Goal: Communication & Community: Share content

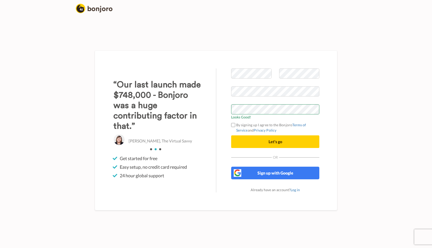
click at [263, 144] on button "Let's go" at bounding box center [275, 141] width 88 height 13
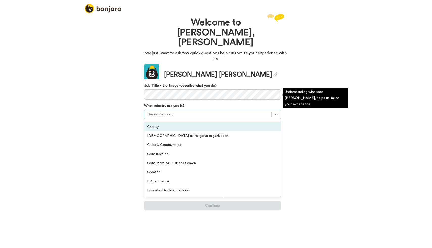
click at [195, 111] on div at bounding box center [208, 114] width 122 height 6
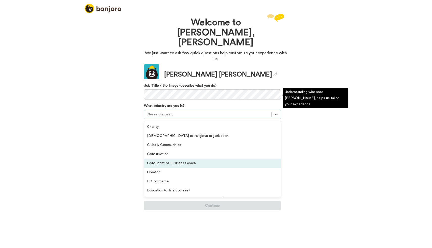
click at [176, 158] on div "Consultant or Business Coach" at bounding box center [212, 162] width 137 height 9
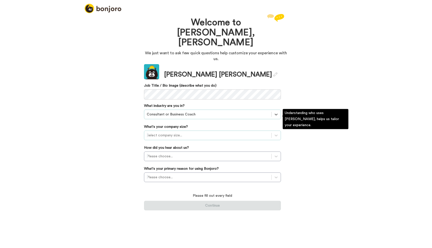
click at [179, 132] on div at bounding box center [208, 135] width 122 height 6
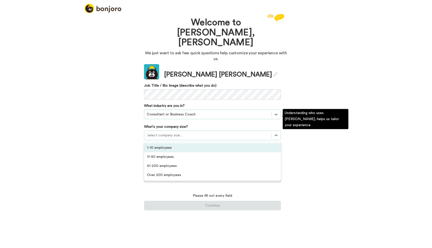
click at [165, 143] on div "1-10 employees" at bounding box center [212, 147] width 137 height 9
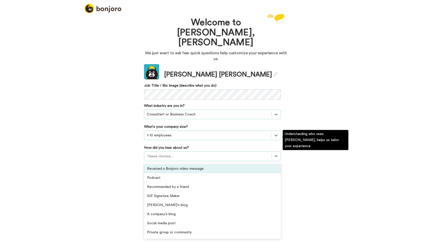
click at [171, 153] on div at bounding box center [208, 156] width 122 height 6
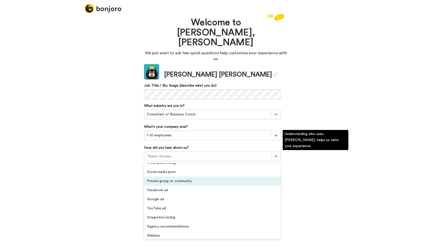
scroll to position [108, 0]
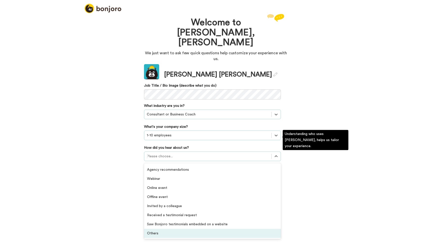
click at [158, 229] on div "Others" at bounding box center [212, 233] width 137 height 9
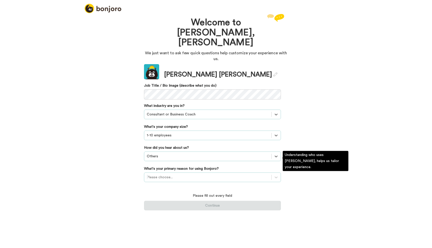
click at [199, 174] on div at bounding box center [208, 177] width 122 height 6
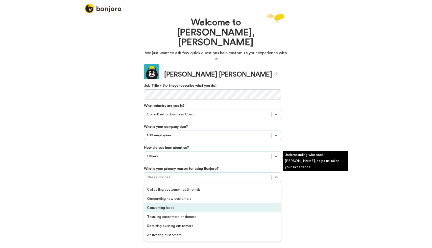
click at [179, 203] on div "Converting leads" at bounding box center [212, 207] width 137 height 9
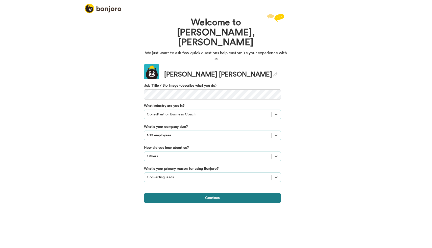
click at [200, 193] on button "Continue" at bounding box center [212, 198] width 137 height 10
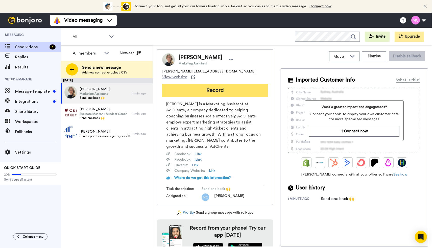
click at [212, 87] on button "Record" at bounding box center [214, 90] width 105 height 13
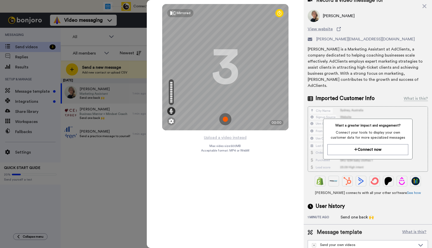
scroll to position [7, 0]
click at [390, 243] on div "Send your own videos" at bounding box center [363, 245] width 103 height 5
click at [414, 214] on div "1 minute ago Send one back 🙌" at bounding box center [367, 217] width 120 height 6
click at [423, 4] on icon at bounding box center [423, 6] width 5 height 6
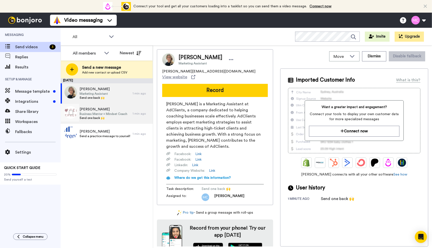
click at [104, 115] on span "Business Mentor + Mindset Coach" at bounding box center [103, 114] width 48 height 4
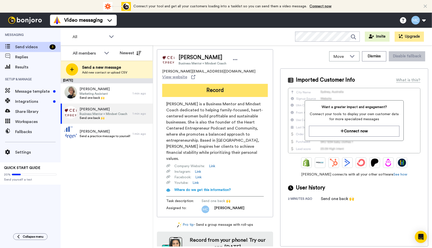
click at [219, 85] on button "Record" at bounding box center [214, 90] width 105 height 13
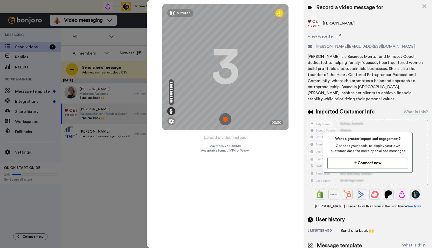
click at [226, 119] on img at bounding box center [225, 119] width 12 height 12
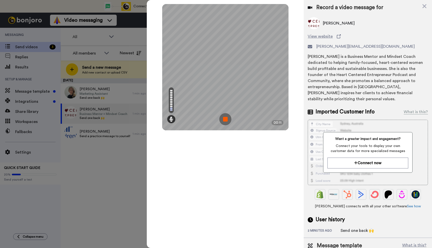
click at [225, 121] on img at bounding box center [225, 119] width 12 height 12
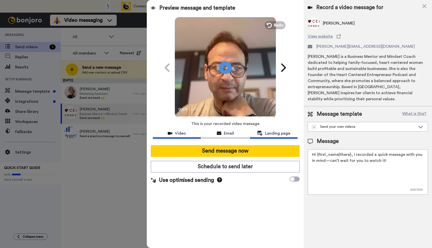
click at [275, 134] on span "Landing page" at bounding box center [277, 133] width 25 height 6
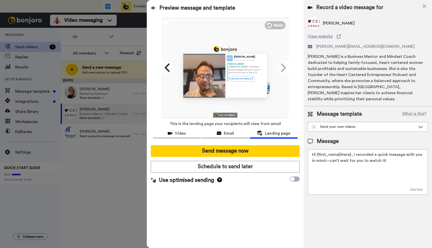
click at [233, 68] on p "Hi Anna , I recorded a quick message with you in mind—can’t wait for you to wat…" at bounding box center [247, 69] width 36 height 9
click at [229, 132] on span "Email" at bounding box center [229, 133] width 10 height 6
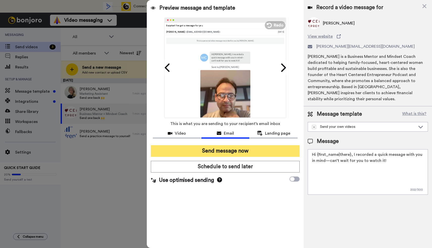
click at [236, 153] on button "Send message now" at bounding box center [225, 151] width 149 height 12
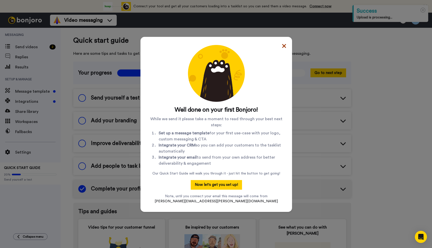
click at [282, 46] on icon at bounding box center [284, 46] width 4 height 6
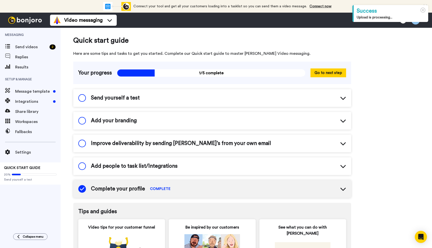
click at [82, 98] on span at bounding box center [82, 98] width 8 height 8
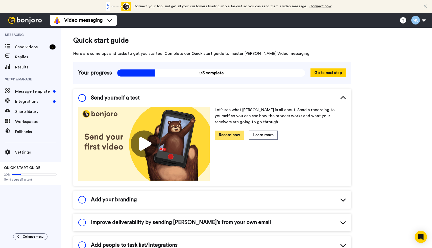
click at [232, 135] on button "Record now" at bounding box center [228, 134] width 29 height 9
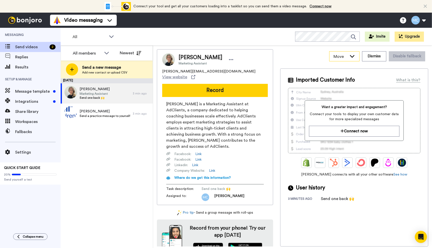
click at [354, 57] on icon at bounding box center [352, 55] width 6 height 5
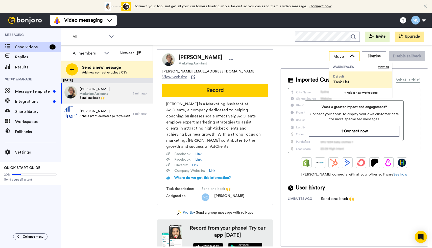
click at [354, 57] on icon at bounding box center [352, 55] width 6 height 5
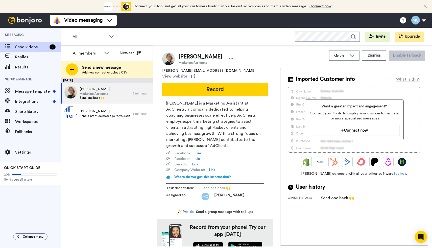
scroll to position [1, 0]
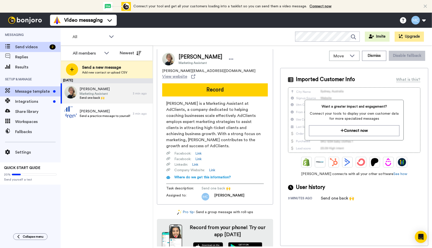
click at [26, 92] on span "Message template" at bounding box center [33, 91] width 36 height 6
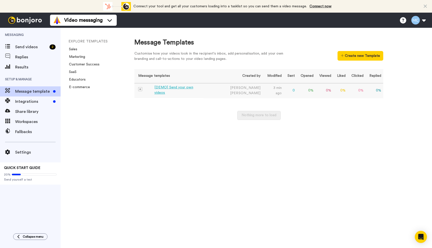
click at [176, 90] on div "[DEMO] Send your own videos" at bounding box center [177, 90] width 47 height 11
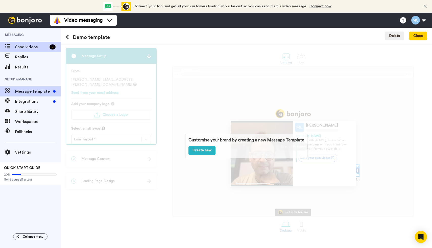
click at [28, 48] on span "Send videos" at bounding box center [31, 47] width 32 height 6
